Goal: Information Seeking & Learning: Check status

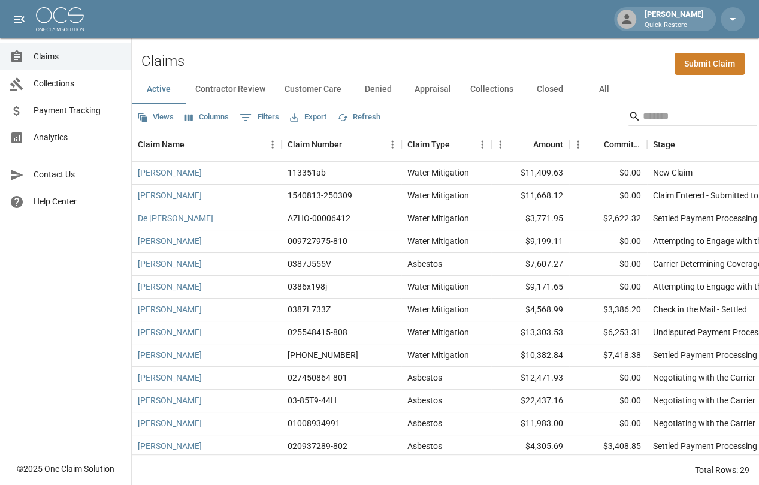
click at [59, 137] on span "Analytics" at bounding box center [78, 137] width 88 height 13
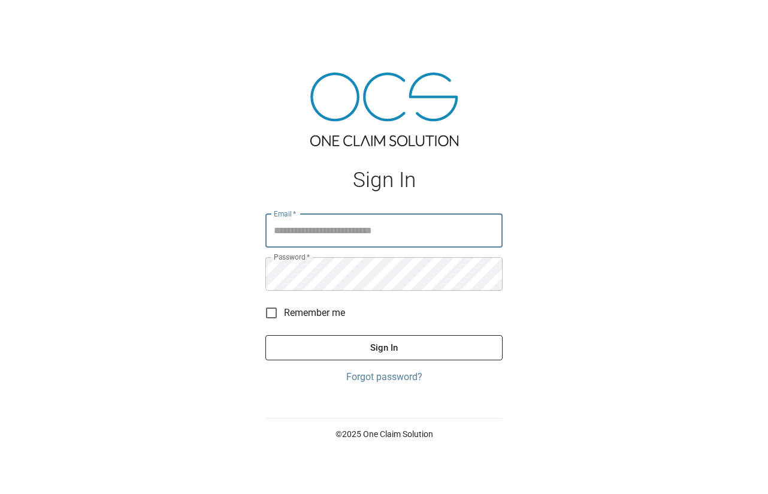
click at [327, 234] on input "Email   *" at bounding box center [384, 231] width 237 height 34
type input "**********"
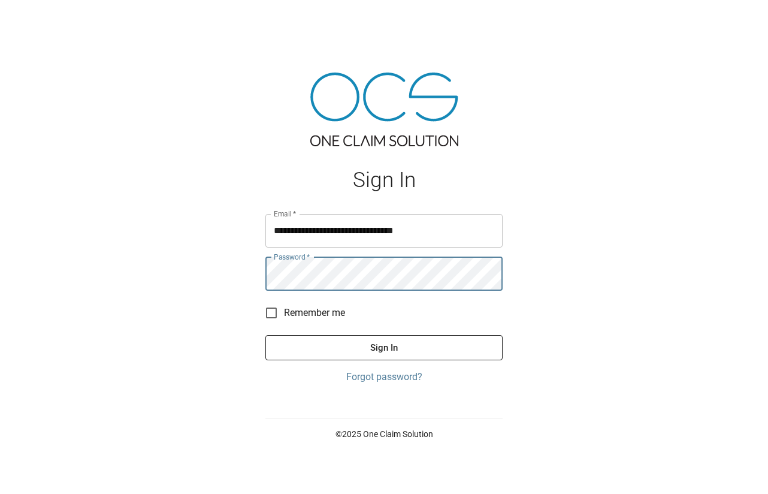
click at [266, 335] on button "Sign In" at bounding box center [384, 347] width 237 height 25
